Goal: Information Seeking & Learning: Learn about a topic

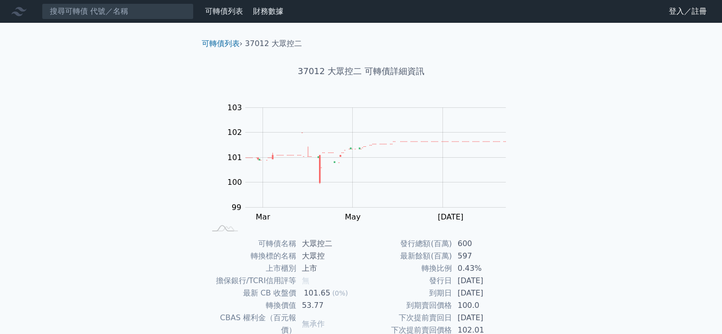
scroll to position [106, 0]
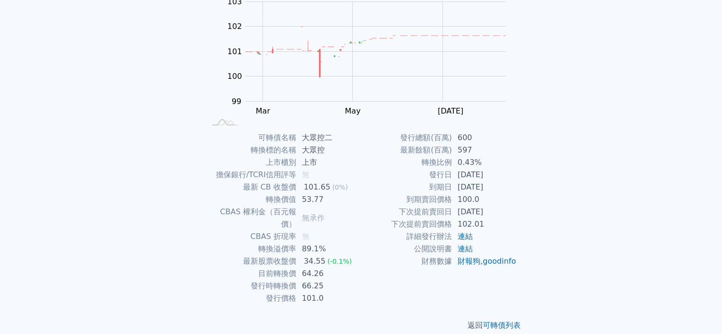
drag, startPoint x: 452, startPoint y: 186, endPoint x: 503, endPoint y: 186, distance: 50.3
click at [503, 186] on td "[DATE]" at bounding box center [484, 187] width 65 height 12
drag, startPoint x: 299, startPoint y: 214, endPoint x: 332, endPoint y: 213, distance: 33.7
click at [332, 213] on td "無承作" at bounding box center [328, 218] width 65 height 25
drag, startPoint x: 301, startPoint y: 261, endPoint x: 307, endPoint y: 269, distance: 9.5
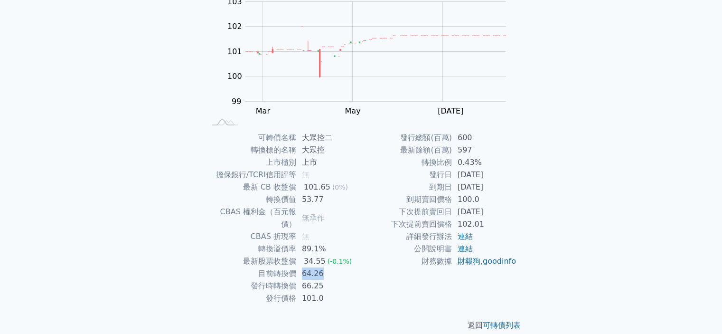
click at [321, 267] on td "64.26" at bounding box center [328, 273] width 65 height 12
drag, startPoint x: 252, startPoint y: 275, endPoint x: 329, endPoint y: 275, distance: 76.9
click at [329, 280] on tr "發行時轉換價 66.25" at bounding box center [284, 286] width 156 height 12
drag, startPoint x: 427, startPoint y: 175, endPoint x: 495, endPoint y: 175, distance: 67.4
click at [496, 175] on tr "發行日 [DATE]" at bounding box center [439, 175] width 156 height 12
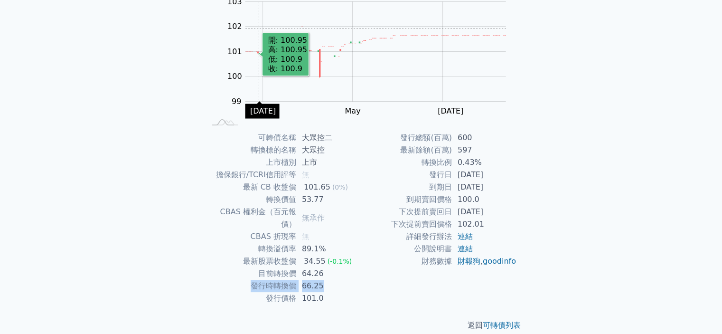
scroll to position [0, 0]
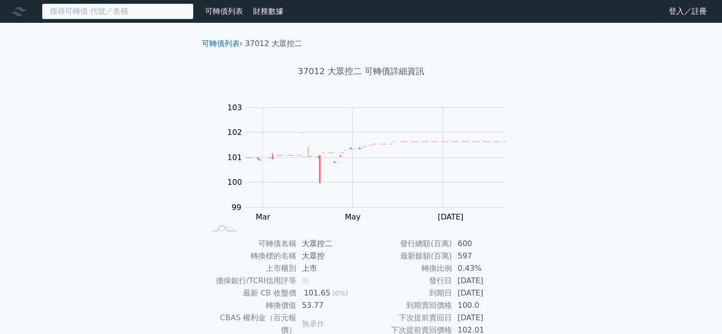
click at [178, 13] on input at bounding box center [118, 11] width 152 height 16
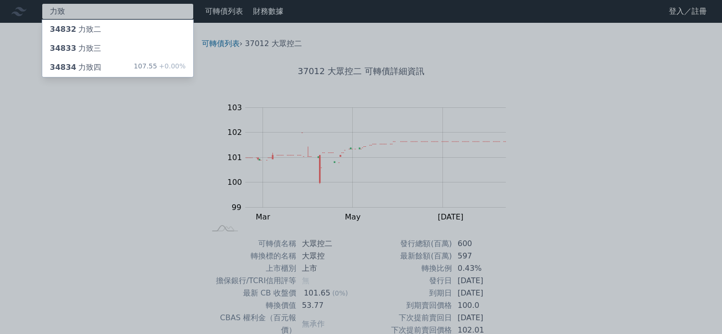
type input "力致"
click at [98, 65] on div "34834 力致四 107.55 +0.00%" at bounding box center [117, 67] width 151 height 19
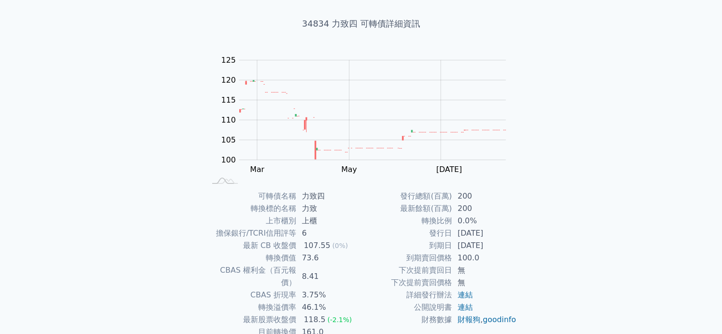
scroll to position [95, 0]
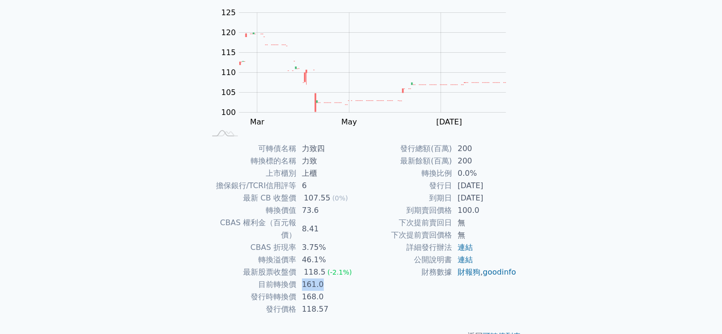
drag, startPoint x: 303, startPoint y: 271, endPoint x: 324, endPoint y: 272, distance: 20.5
click at [324, 278] on td "161.0" at bounding box center [328, 284] width 65 height 12
drag, startPoint x: 457, startPoint y: 184, endPoint x: 510, endPoint y: 199, distance: 55.4
click at [510, 199] on tbody "發行總額(百萬) 200 最新餘額(百萬) 200 轉換比例 0.0% 發行日 [DATE] 到期日 [DATE] 到期賣回價格 100.0 下次提前賣回日 …" at bounding box center [439, 210] width 156 height 136
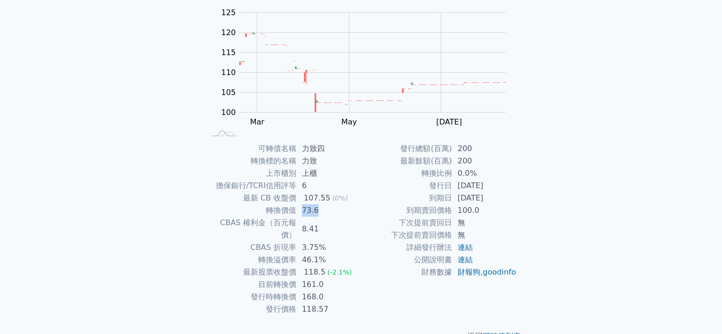
drag, startPoint x: 301, startPoint y: 212, endPoint x: 322, endPoint y: 212, distance: 20.4
click at [322, 212] on td "73.6" at bounding box center [328, 210] width 65 height 12
drag, startPoint x: 300, startPoint y: 245, endPoint x: 325, endPoint y: 248, distance: 24.8
click at [325, 254] on td "46.1%" at bounding box center [328, 260] width 65 height 12
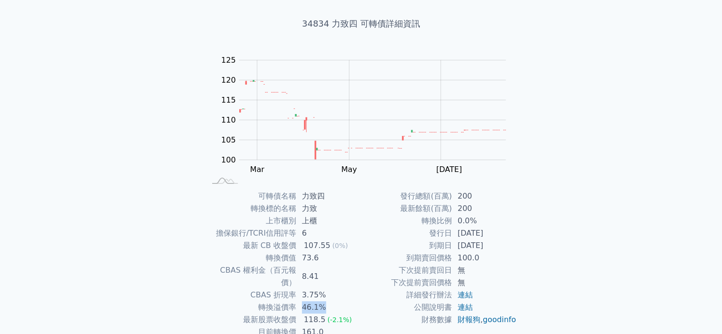
scroll to position [0, 0]
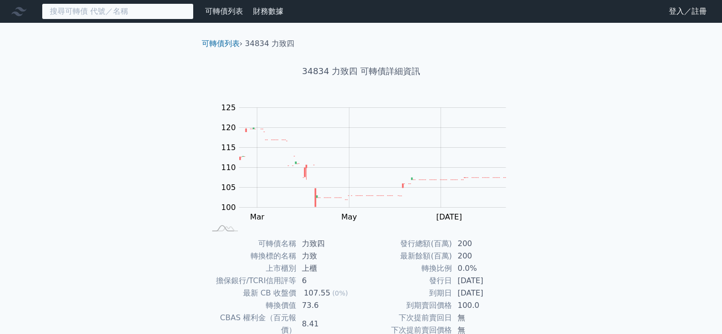
click at [162, 15] on input at bounding box center [118, 11] width 152 height 16
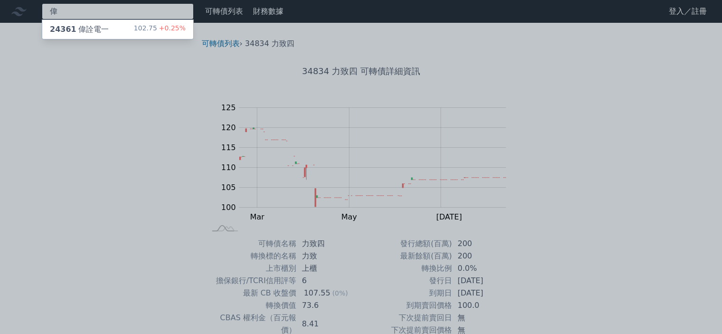
type input "偉"
click at [82, 29] on div "偉 24361 偉詮電一 102.75 +0.25% 可轉債列表 財務數據 可轉債列表 財務數據 登入／註冊 登入／註冊 可轉債列表 › 34834 力致四 …" at bounding box center [361, 226] width 722 height 452
click at [81, 28] on div "24361 偉詮電一" at bounding box center [79, 29] width 59 height 11
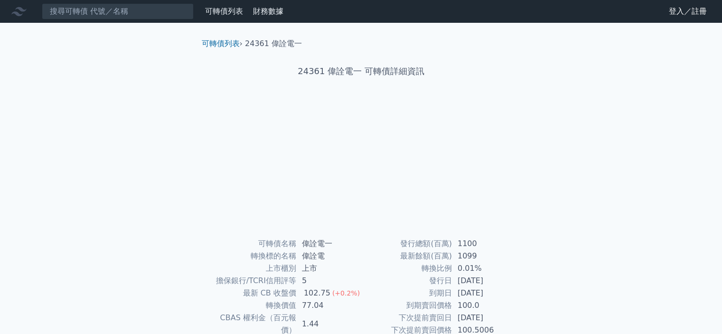
click at [81, 28] on div "可轉債列表 財務數據 可轉債列表 財務數據 登入／註冊 登入／註冊 可轉債列表 › 24361 偉詮電一 24361 偉詮電一 可轉債詳細資訊 可轉債名稱" at bounding box center [361, 226] width 722 height 452
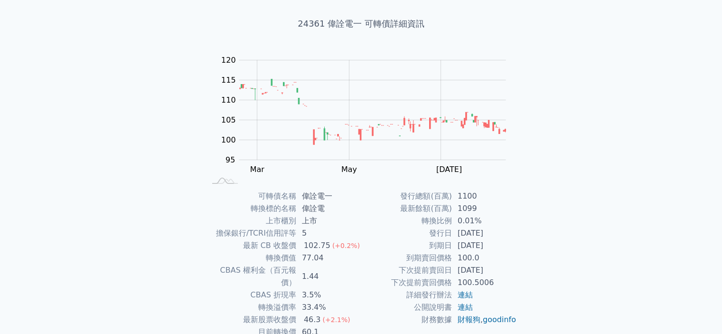
scroll to position [106, 0]
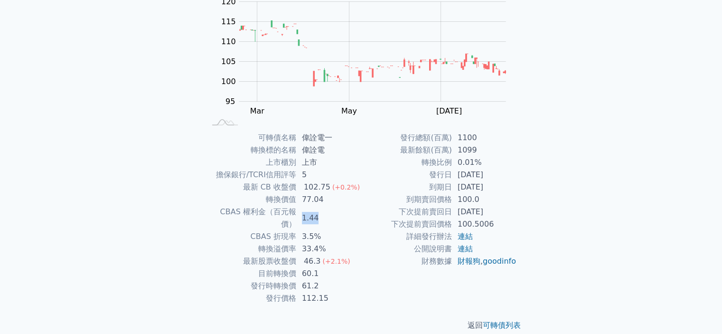
drag, startPoint x: 303, startPoint y: 213, endPoint x: 330, endPoint y: 215, distance: 27.6
click at [330, 215] on td "1.44" at bounding box center [328, 218] width 65 height 25
